Goal: Task Accomplishment & Management: Use online tool/utility

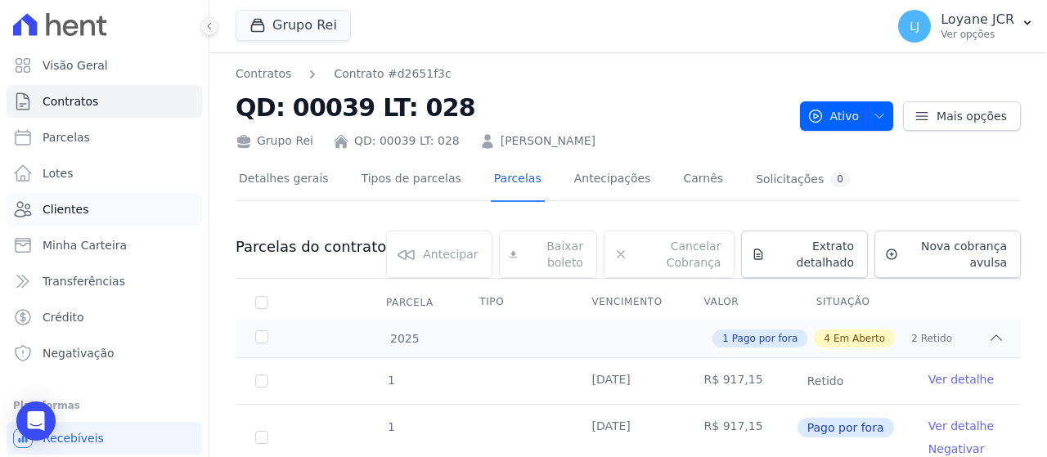
click at [62, 203] on span "Clientes" at bounding box center [66, 209] width 46 height 16
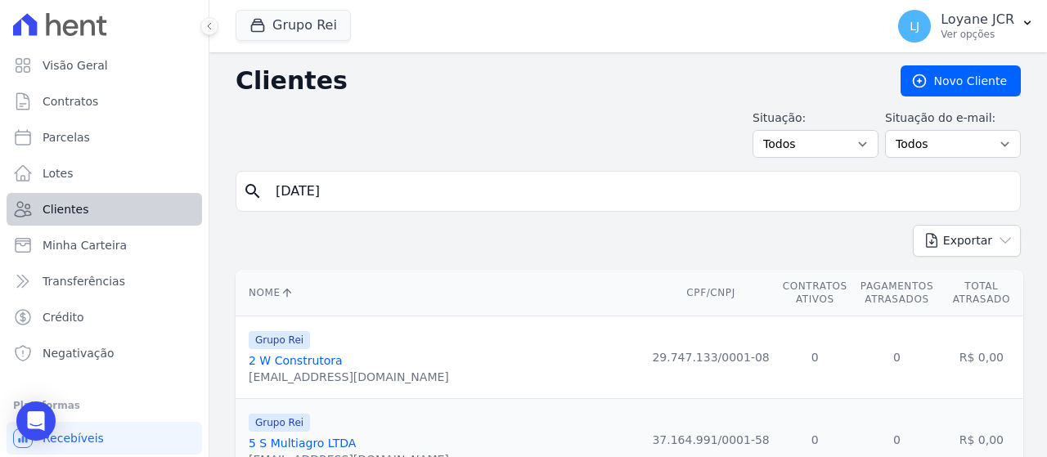
drag, startPoint x: 293, startPoint y: 195, endPoint x: 172, endPoint y: 198, distance: 121.2
click at [172, 197] on div "Visão Geral Contratos [GEOGRAPHIC_DATA] Lotes Clientes Minha Carteira Transferê…" at bounding box center [523, 228] width 1047 height 457
paste input "[PERSON_NAME] [PERSON_NAME]"
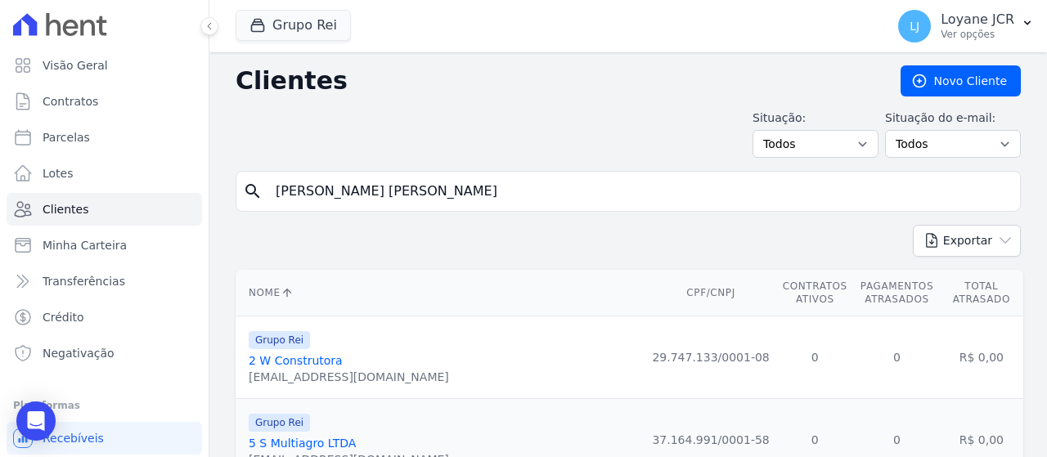
type input "[PERSON_NAME] [PERSON_NAME]"
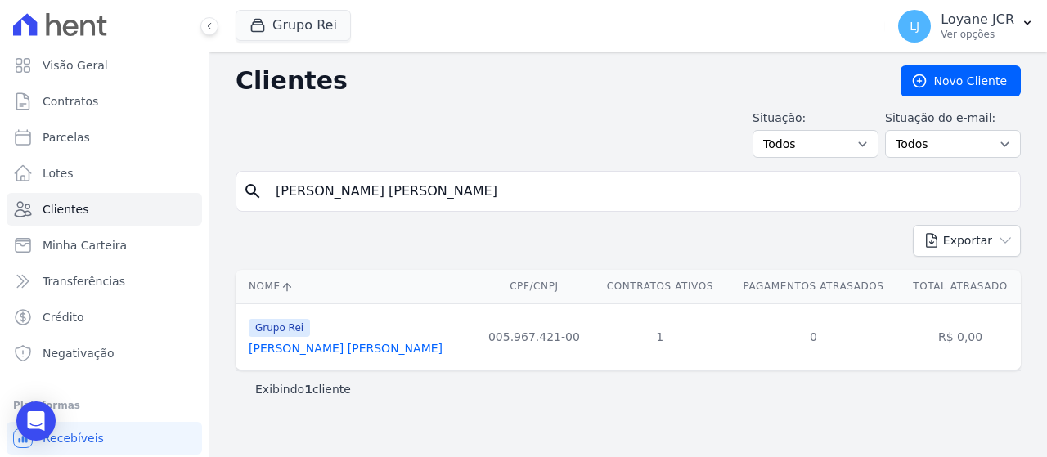
click at [331, 352] on link "[PERSON_NAME] [PERSON_NAME]" at bounding box center [346, 348] width 194 height 13
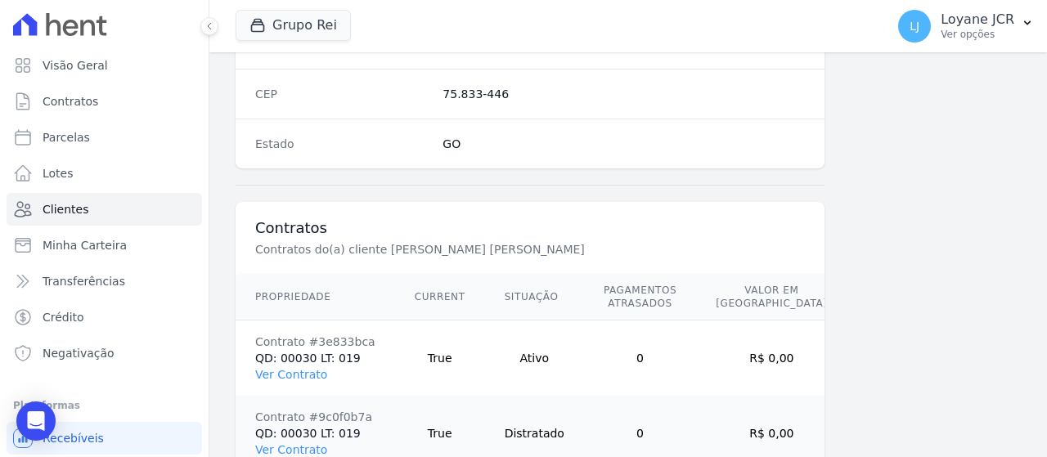
scroll to position [1154, 0]
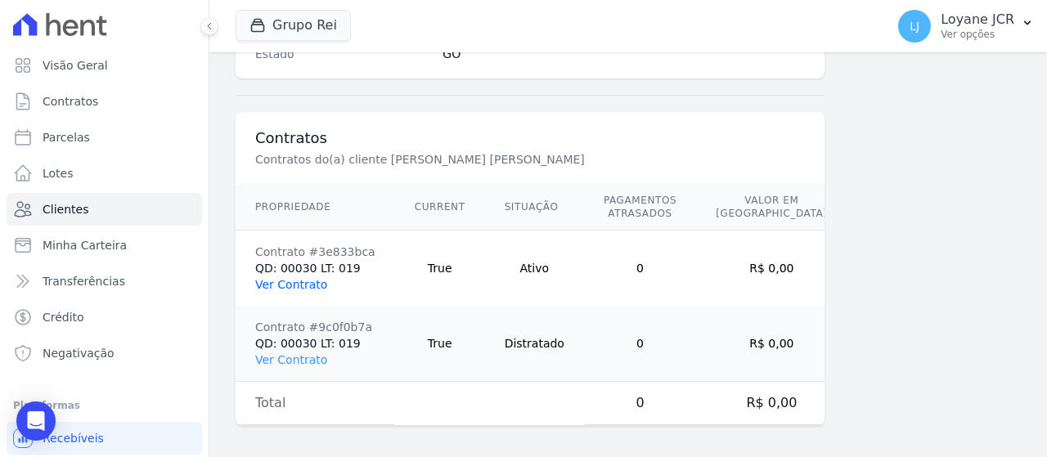
click at [314, 278] on link "Ver Contrato" at bounding box center [291, 284] width 72 height 13
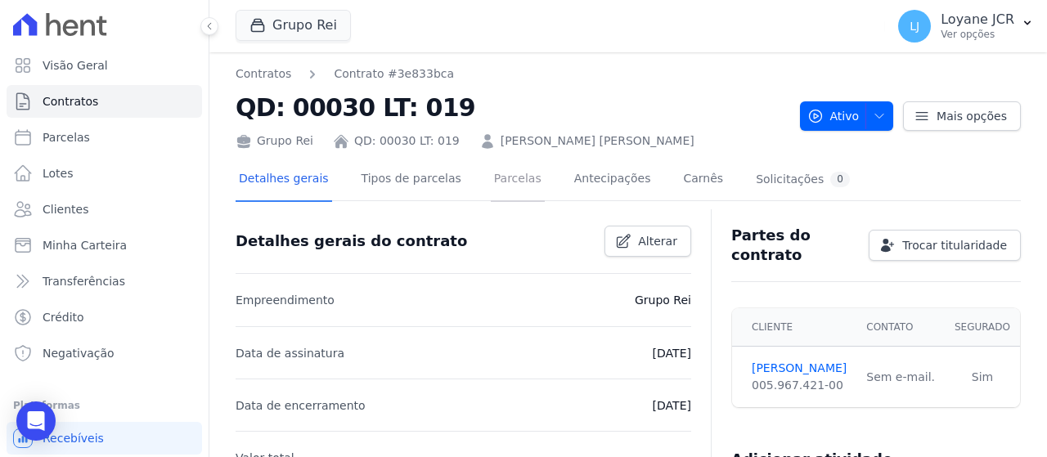
click at [499, 180] on link "Parcelas" at bounding box center [518, 180] width 54 height 43
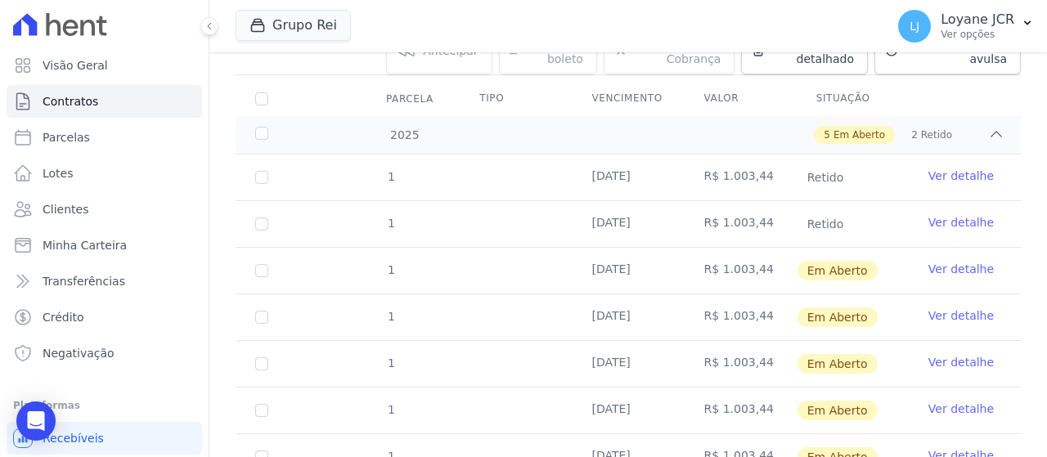
scroll to position [164, 0]
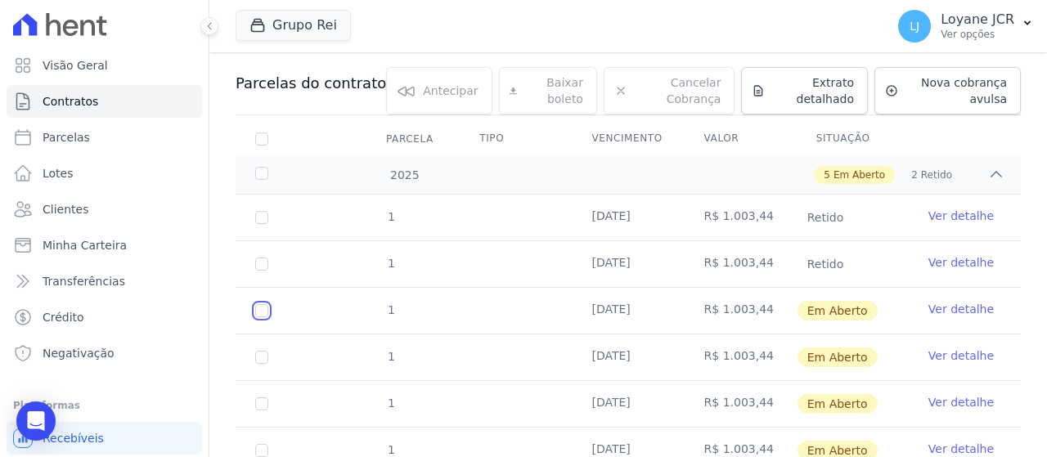
click at [262, 309] on input "checkbox" at bounding box center [261, 310] width 13 height 13
checkbox input "true"
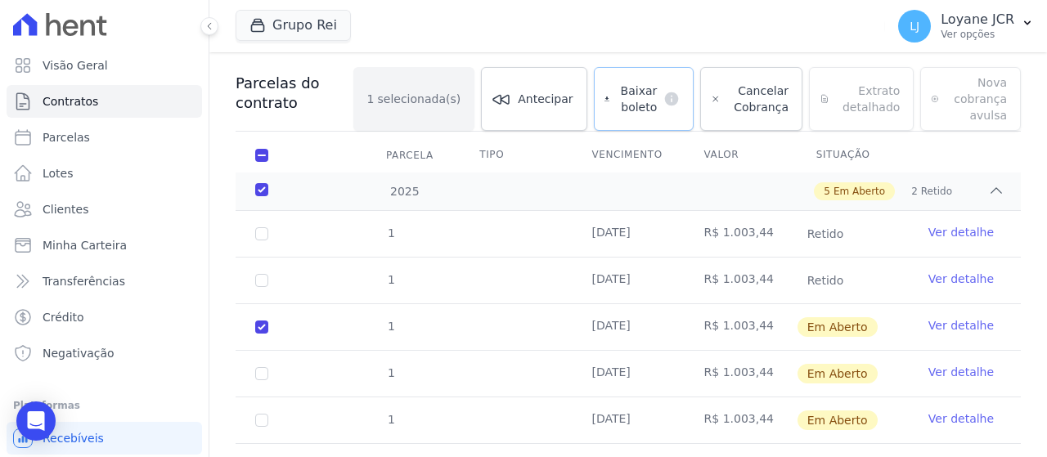
click at [658, 84] on link "Baixar boleto default" at bounding box center [644, 99] width 101 height 64
